Goal: Information Seeking & Learning: Learn about a topic

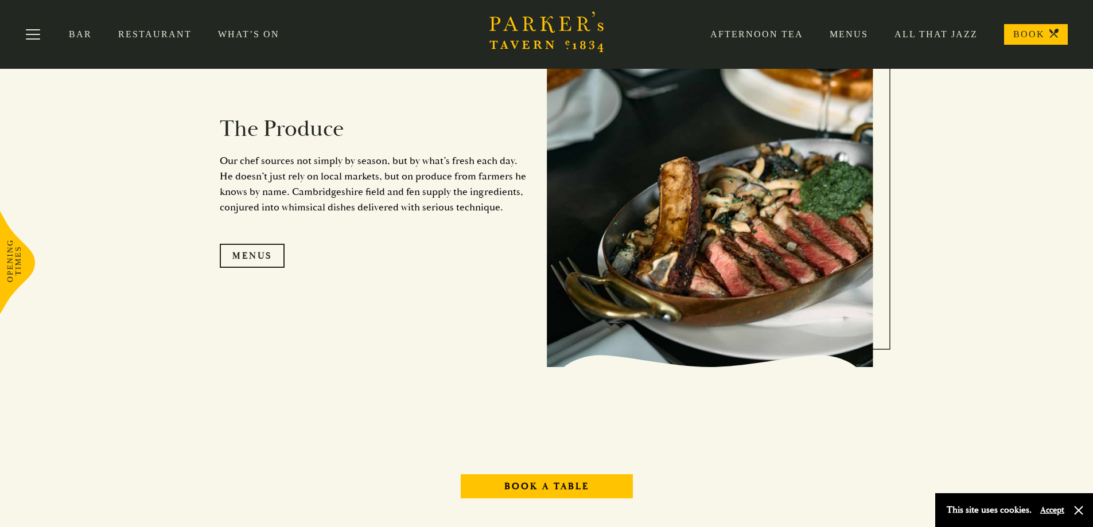
scroll to position [1147, 0]
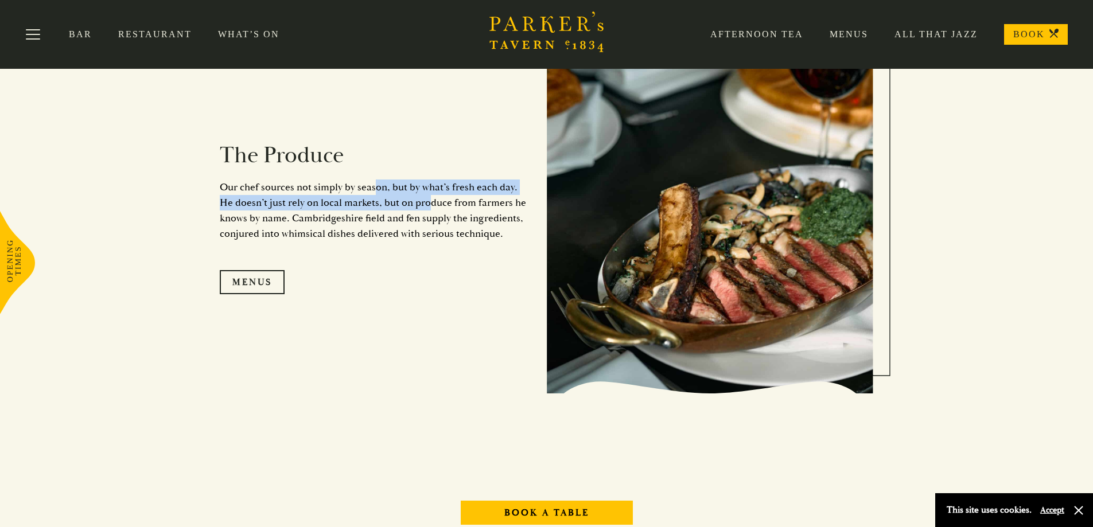
drag, startPoint x: 374, startPoint y: 182, endPoint x: 416, endPoint y: 198, distance: 44.8
click at [416, 198] on p "Our chef sources not simply by season, but by what’s fresh each day. He doesn’t…" at bounding box center [375, 211] width 310 height 62
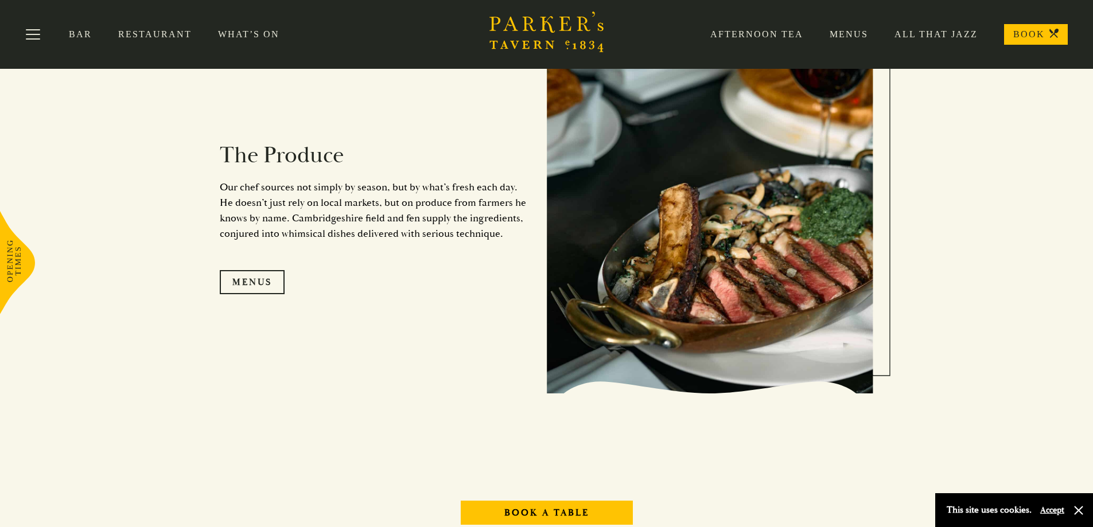
click at [419, 219] on p "Our chef sources not simply by season, but by what’s fresh each day. He doesn’t…" at bounding box center [375, 211] width 310 height 62
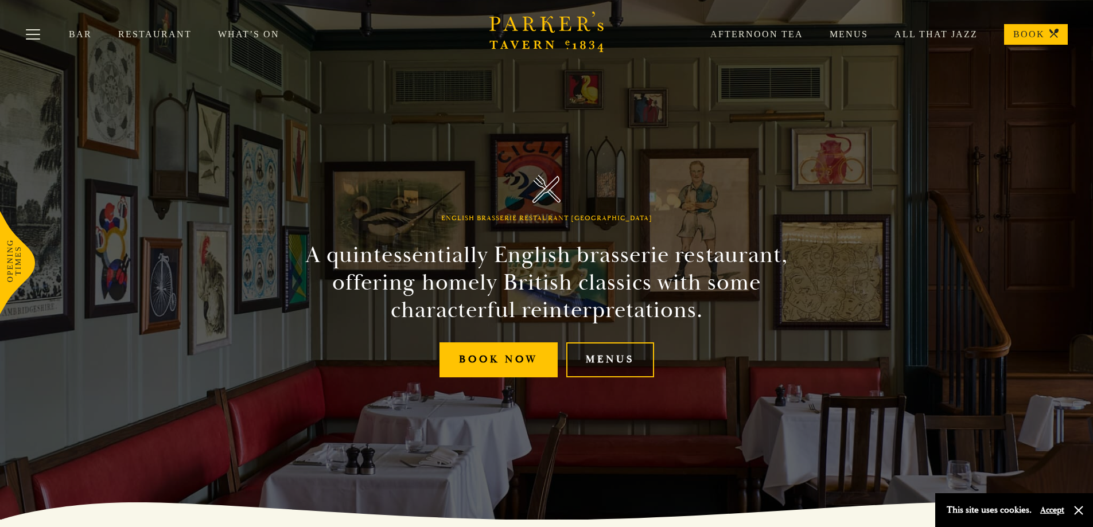
scroll to position [57, 0]
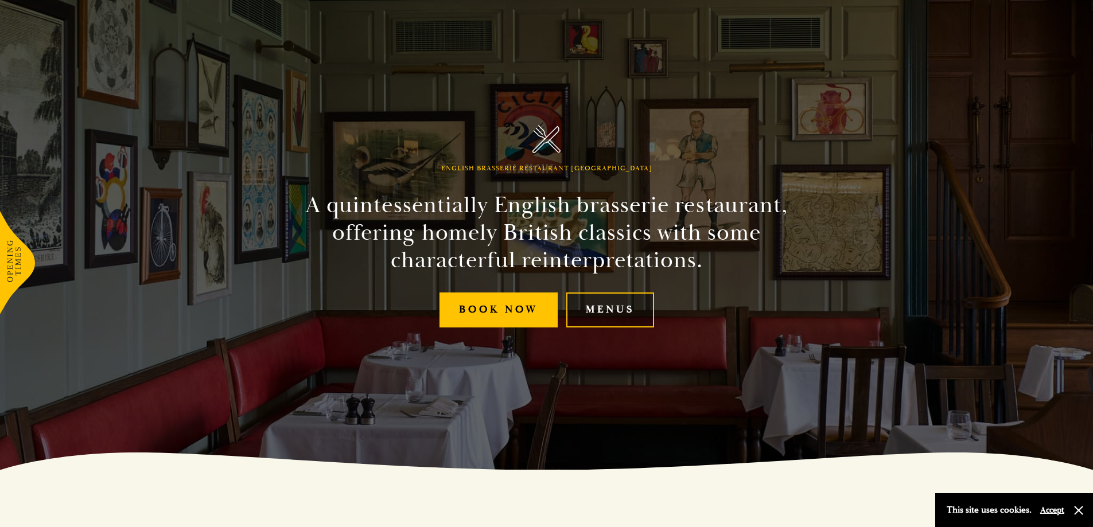
click at [621, 310] on link "Menus" at bounding box center [610, 310] width 88 height 35
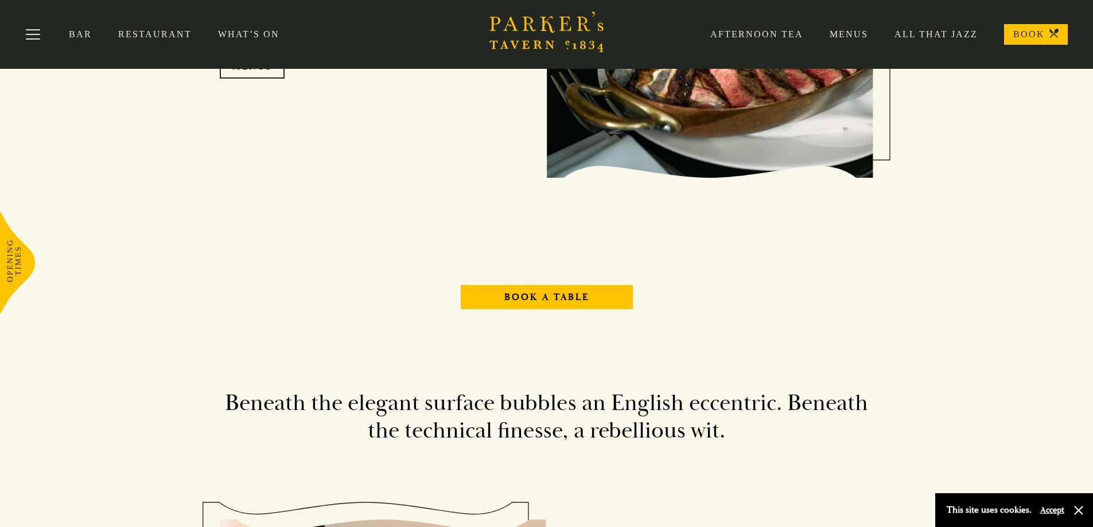
scroll to position [1327, 0]
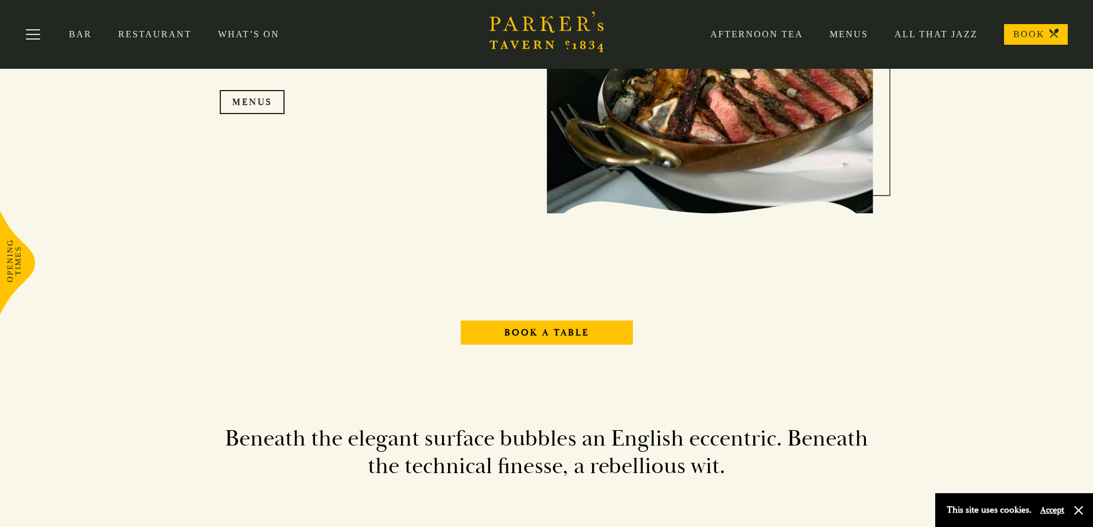
click at [860, 27] on div "Afternoon Tea Menus All That Jazz BOOK" at bounding box center [876, 34] width 384 height 21
click at [860, 39] on link "Menus" at bounding box center [835, 34] width 65 height 11
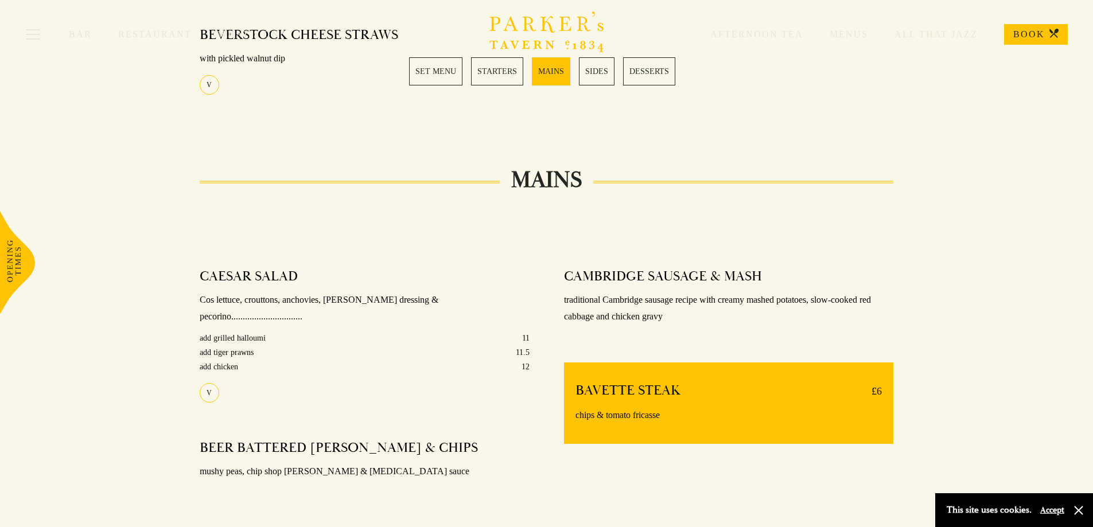
scroll to position [757, 0]
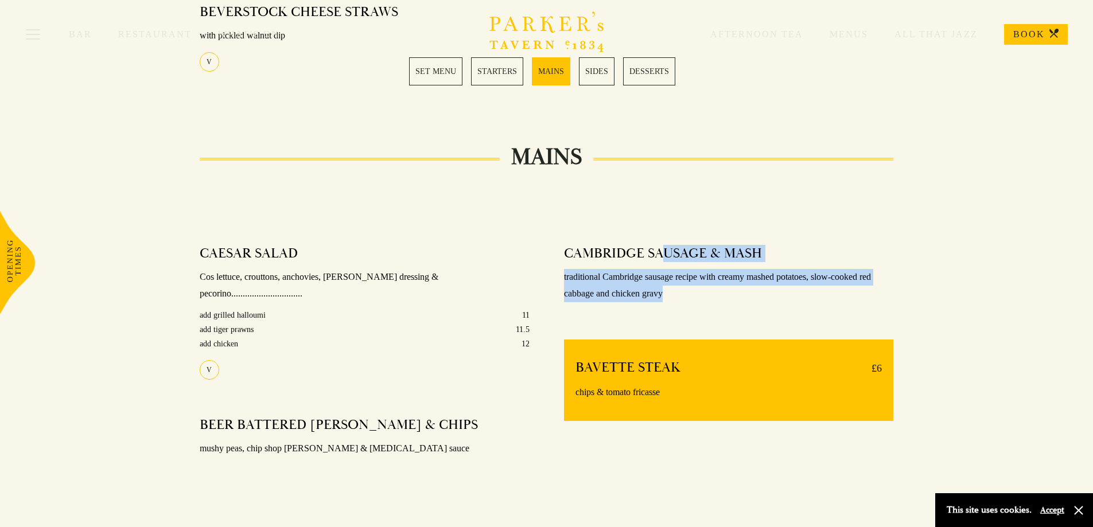
drag, startPoint x: 661, startPoint y: 251, endPoint x: 984, endPoint y: 317, distance: 329.6
click at [983, 317] on div "MAINS CAESAR SALAD Cos lettuce, crouttons, anchovies, [PERSON_NAME] dressing & …" at bounding box center [546, 326] width 1093 height 336
click at [984, 317] on div "MAINS CAESAR SALAD Cos lettuce, crouttons, anchovies, [PERSON_NAME] dressing & …" at bounding box center [546, 326] width 1093 height 336
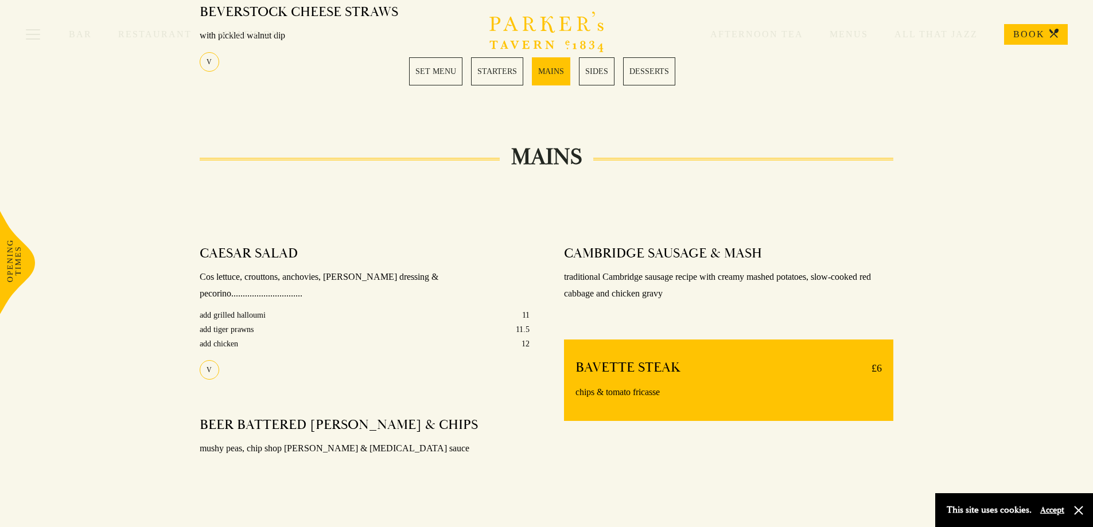
click at [984, 317] on div "MAINS CAESAR SALAD Cos lettuce, crouttons, anchovies, [PERSON_NAME] dressing & …" at bounding box center [546, 326] width 1093 height 336
click at [802, 340] on div "BAVETTE STEAK £6 chips & tomato fricasse" at bounding box center [729, 380] width 330 height 81
click at [803, 340] on div "BAVETTE STEAK £6 chips & tomato fricasse" at bounding box center [729, 380] width 330 height 81
click at [848, 357] on div "BAVETTE STEAK £6 chips & tomato fricasse" at bounding box center [729, 380] width 330 height 81
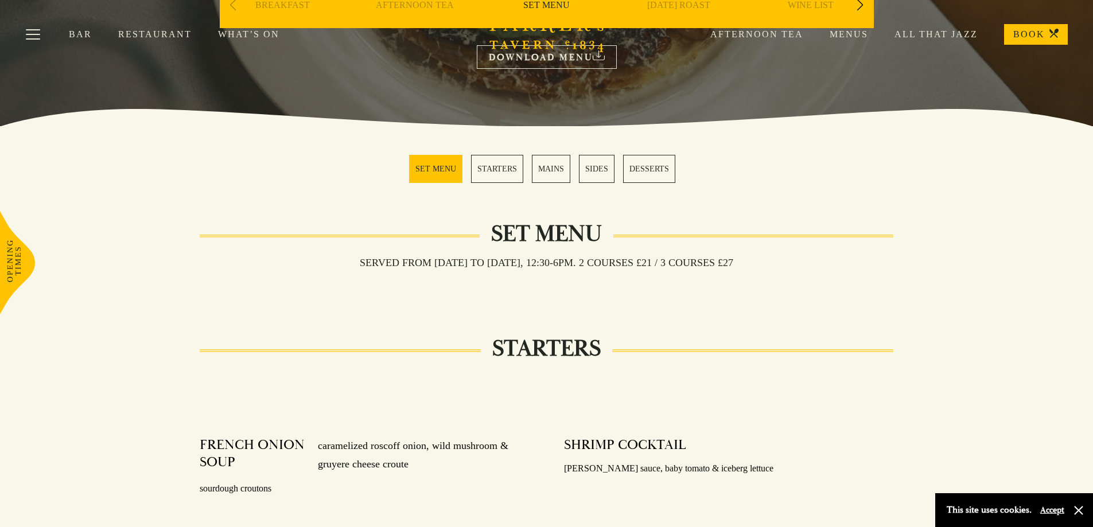
scroll to position [0, 0]
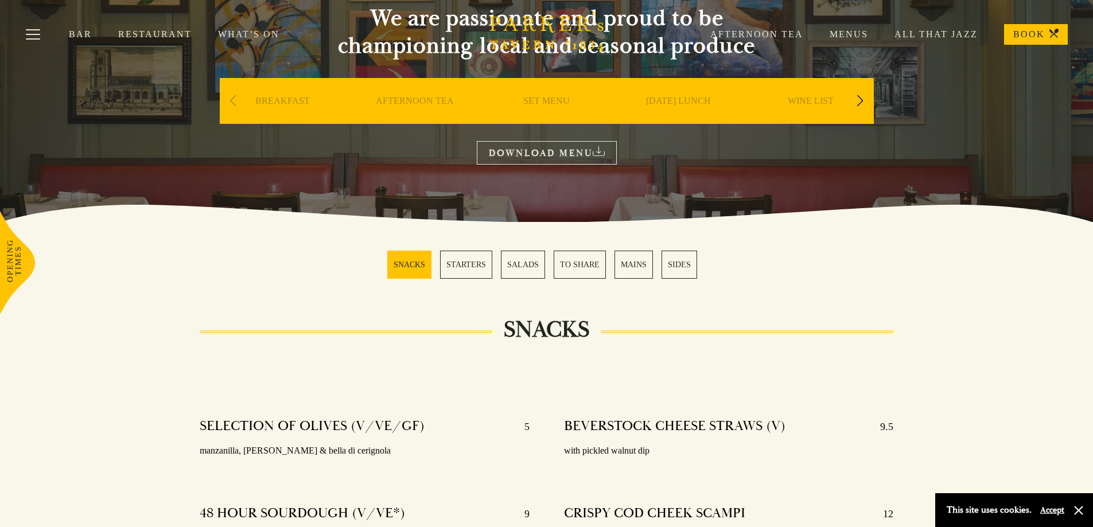
scroll to position [402, 0]
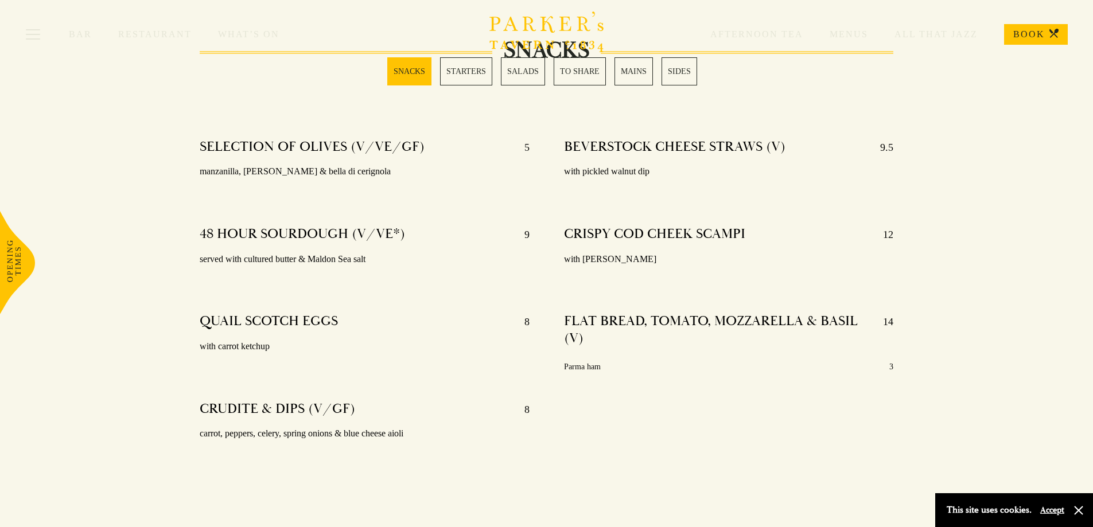
click at [473, 71] on link "STARTERS" at bounding box center [466, 71] width 52 height 28
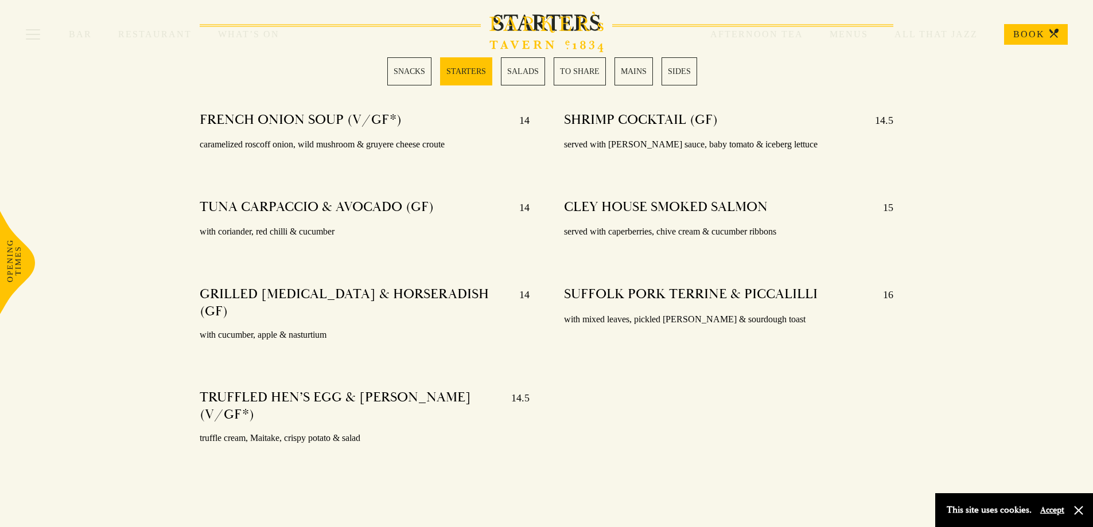
scroll to position [944, 0]
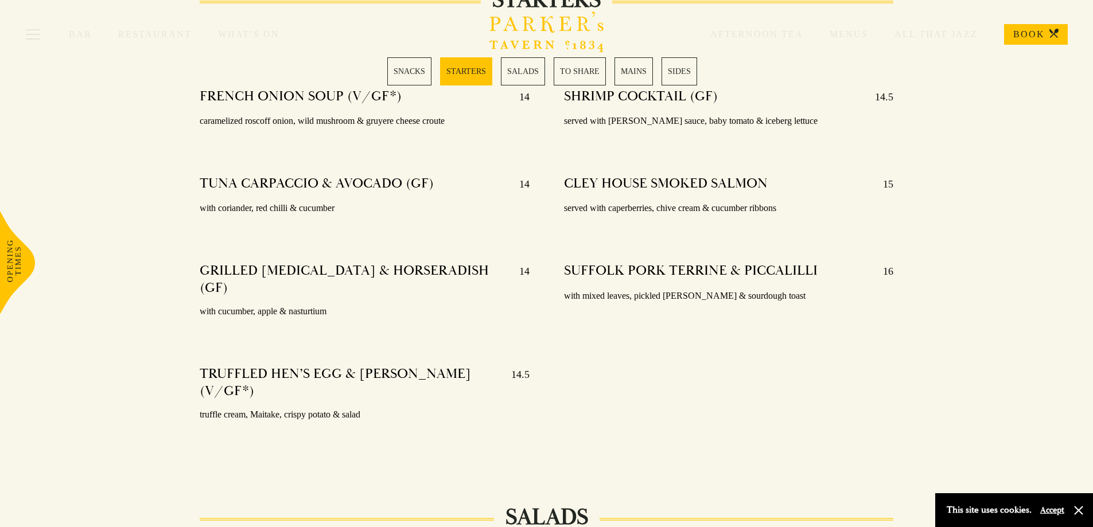
click at [626, 75] on link "MAINS" at bounding box center [633, 71] width 38 height 28
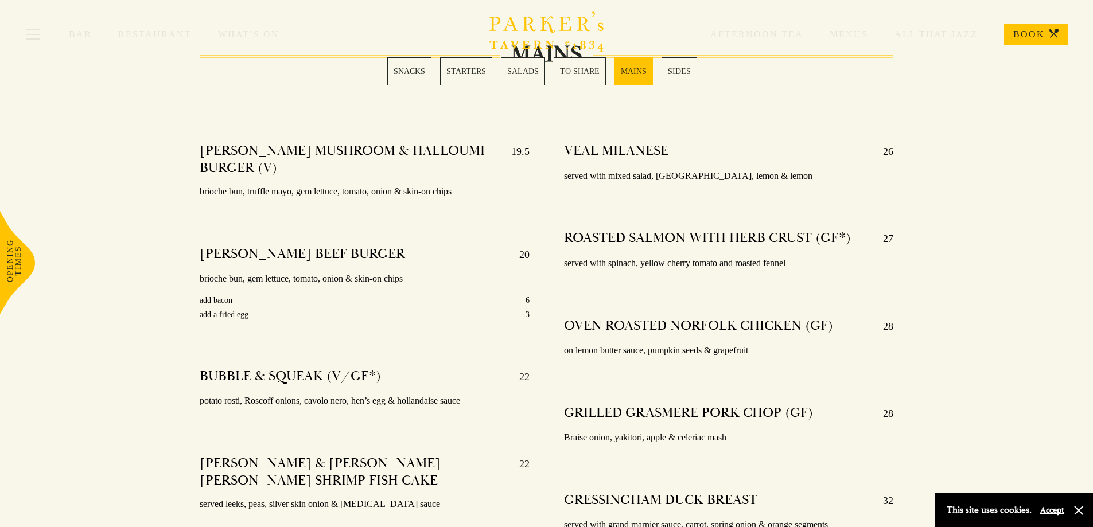
scroll to position [1970, 0]
